Goal: Navigation & Orientation: Understand site structure

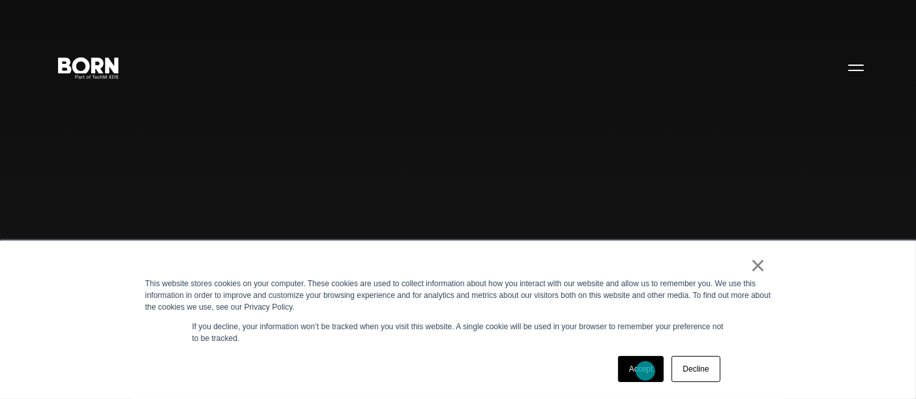
click at [646, 371] on link "Accept" at bounding box center [641, 369] width 46 height 26
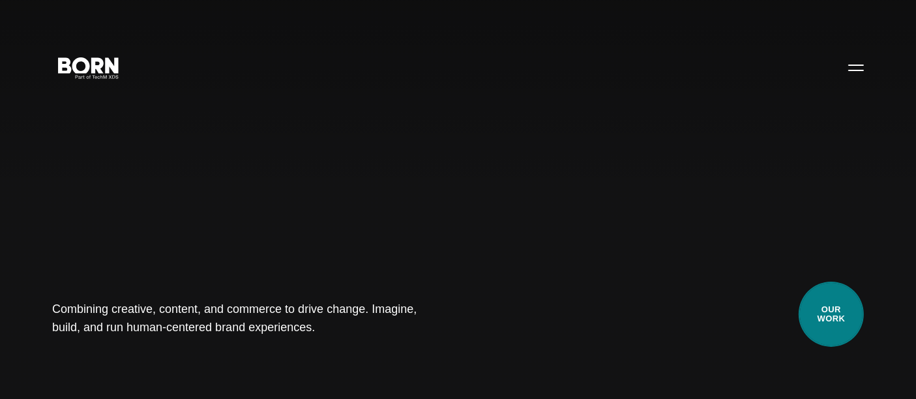
click at [841, 338] on link "Our Work" at bounding box center [831, 314] width 65 height 65
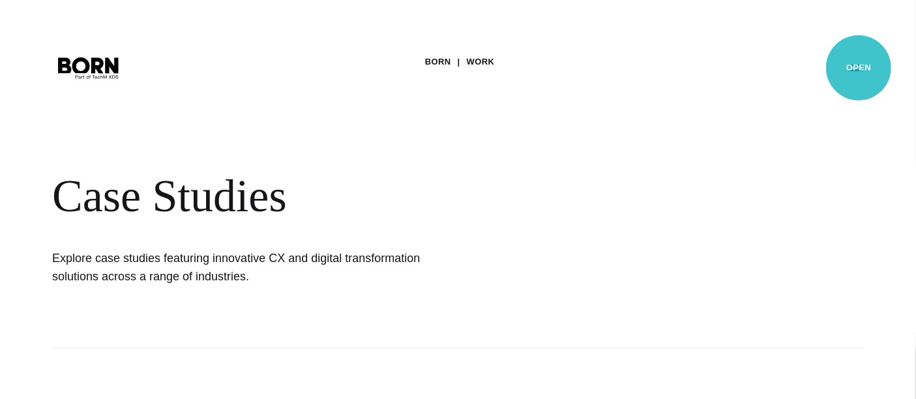
click at [859, 68] on button "Primary Menu" at bounding box center [856, 66] width 31 height 27
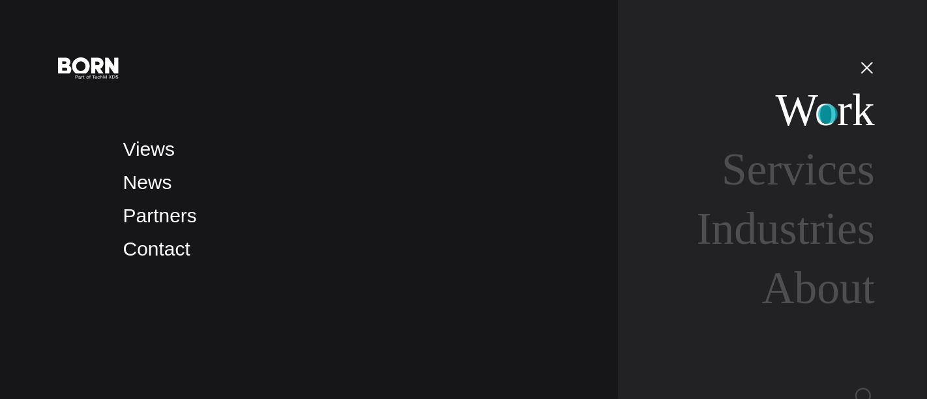
click at [828, 114] on link "Work" at bounding box center [825, 110] width 99 height 50
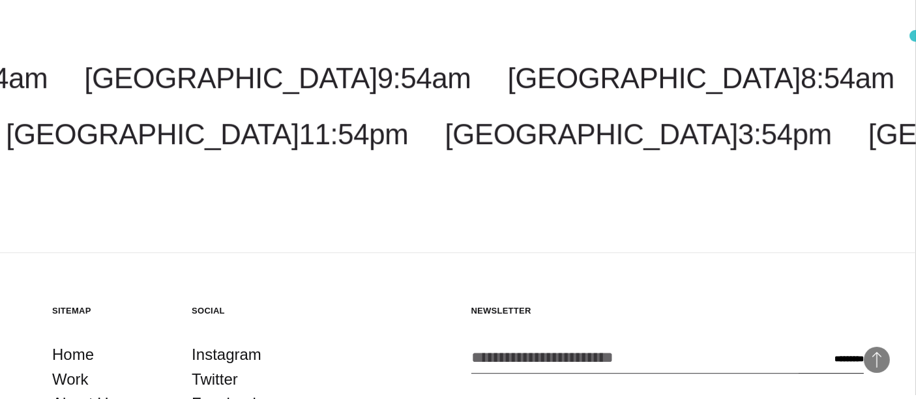
scroll to position [3933, 0]
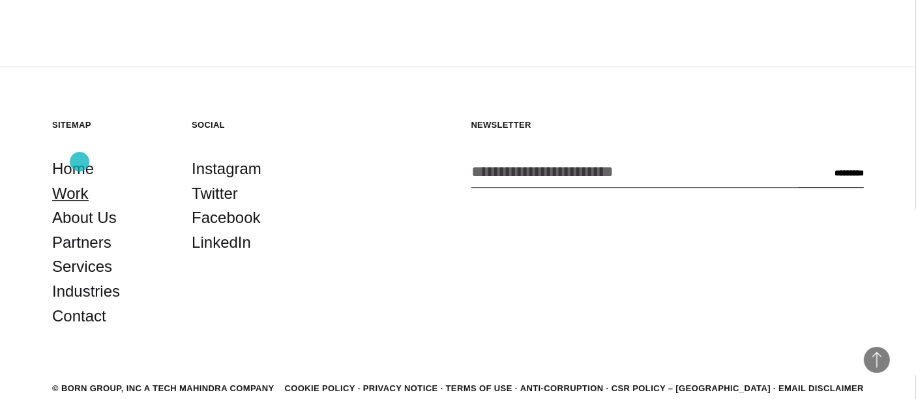
click at [80, 181] on link "Work" at bounding box center [70, 193] width 37 height 25
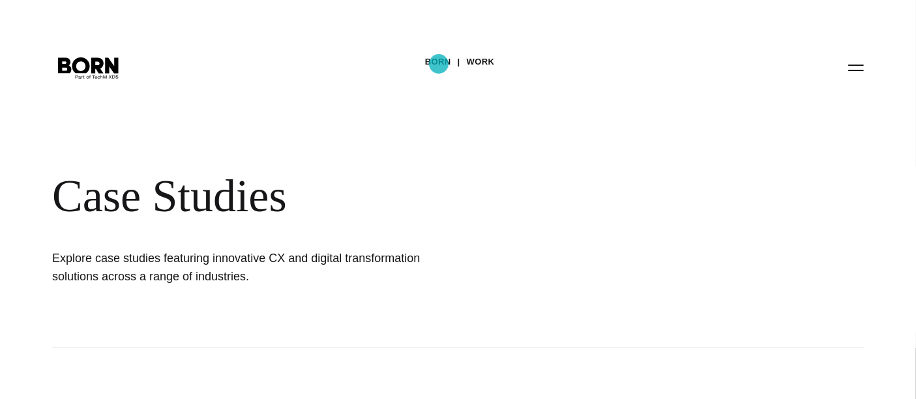
click at [440, 64] on link "BORN" at bounding box center [438, 62] width 26 height 20
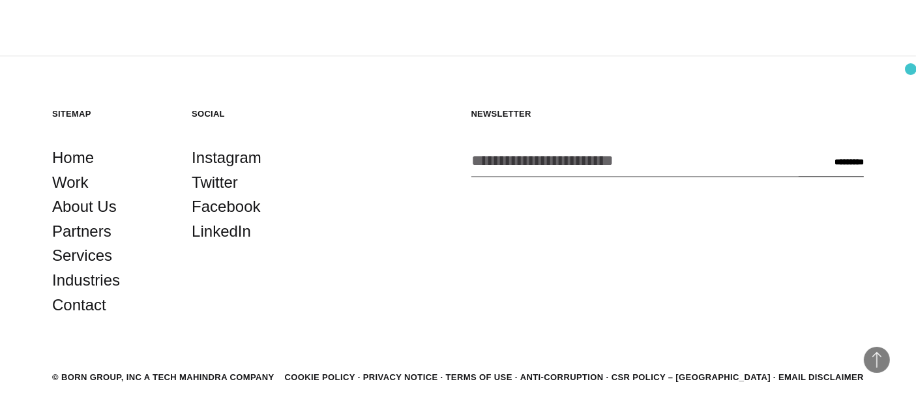
scroll to position [3093, 0]
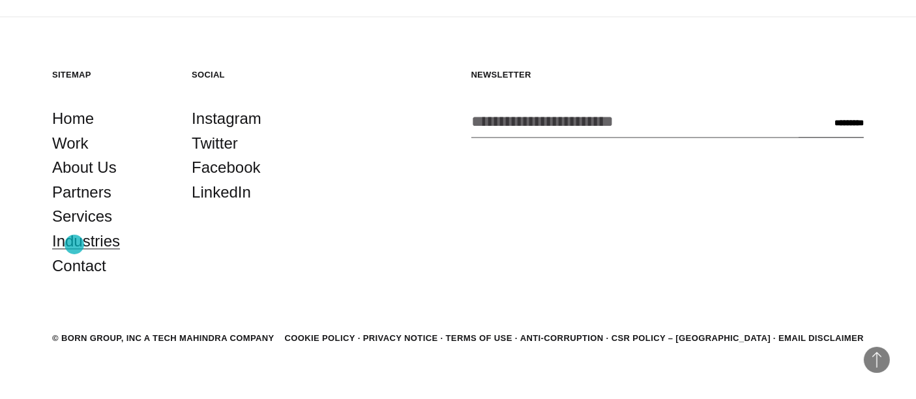
click at [74, 244] on link "Industries" at bounding box center [86, 241] width 68 height 25
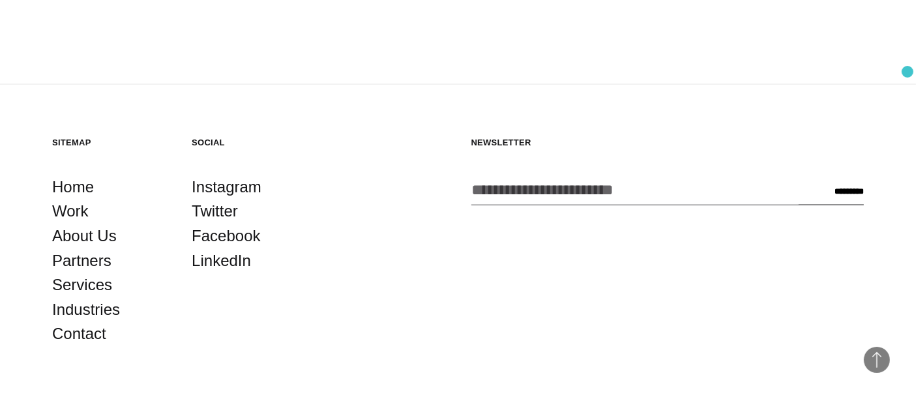
scroll to position [2147, 0]
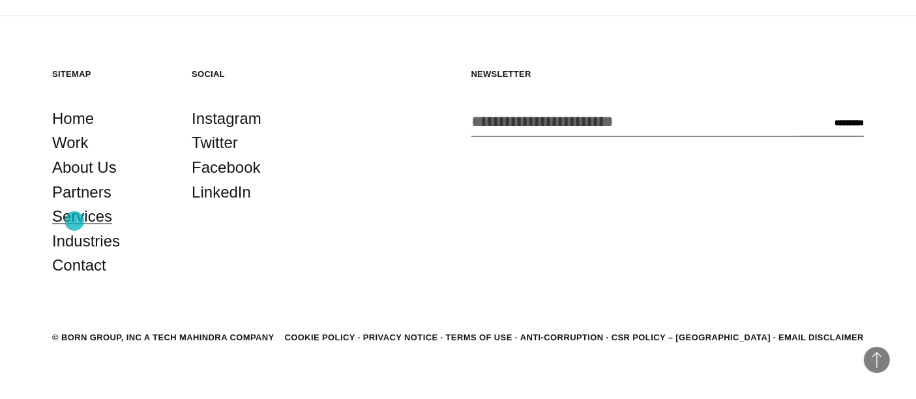
click at [74, 221] on link "Services" at bounding box center [82, 216] width 60 height 25
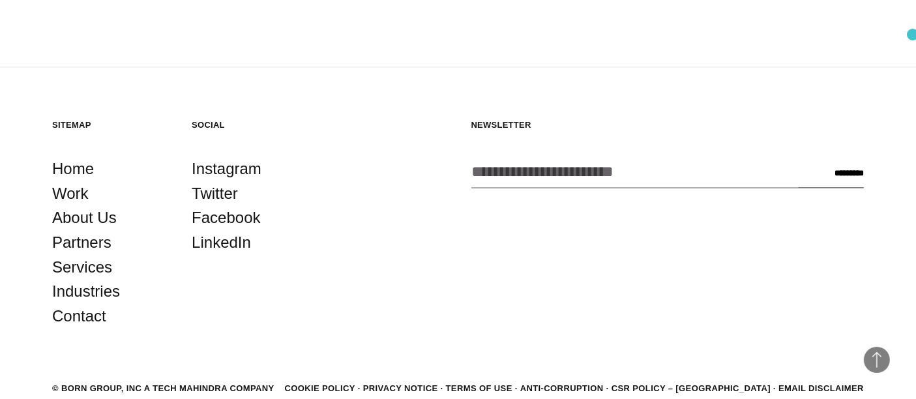
scroll to position [2681, 0]
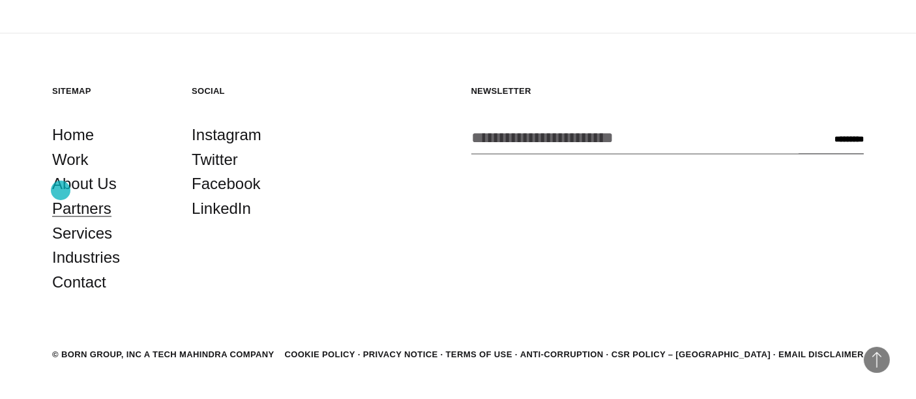
click at [61, 196] on link "Partners" at bounding box center [81, 208] width 59 height 25
